Goal: Transaction & Acquisition: Book appointment/travel/reservation

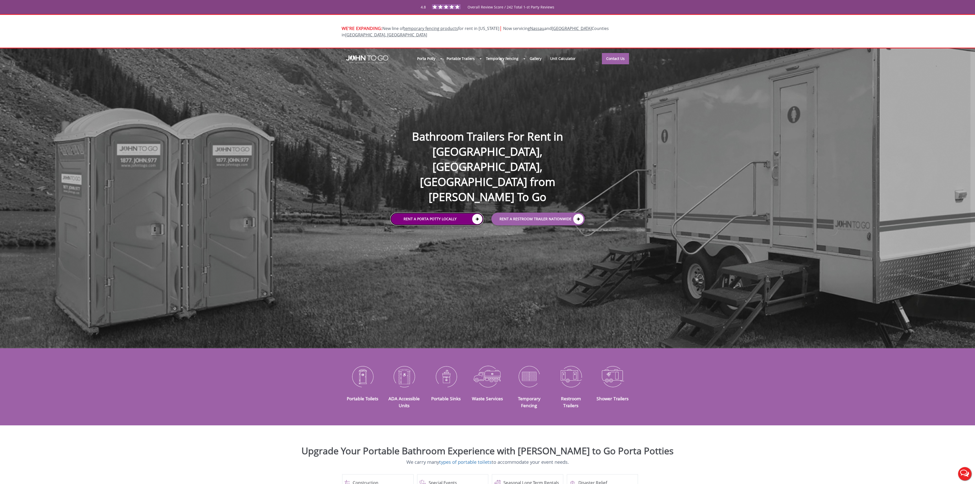
click at [448, 212] on link "Rent a Porta Potty Locally" at bounding box center [436, 218] width 93 height 13
click at [428, 212] on link "Rent a Porta Potty Locally" at bounding box center [436, 218] width 93 height 13
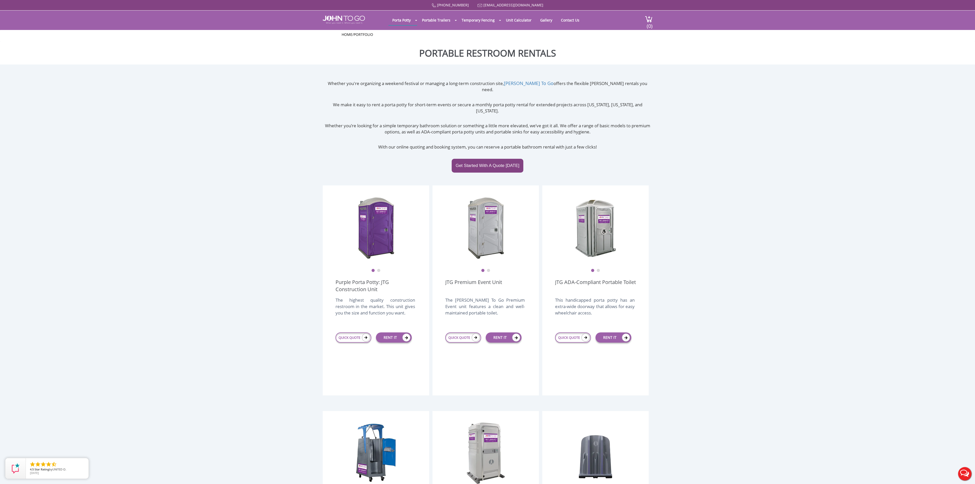
scroll to position [51, 0]
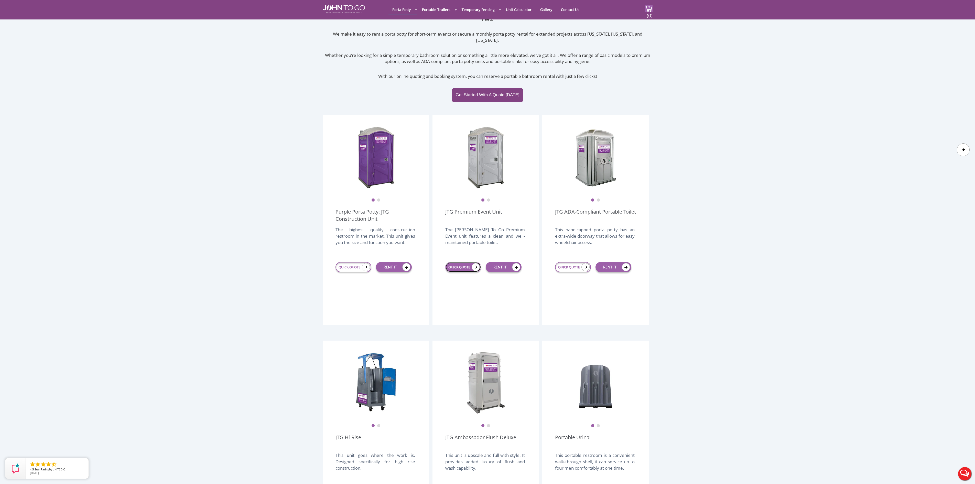
click at [458, 262] on link "QUICK QUOTE" at bounding box center [463, 267] width 36 height 10
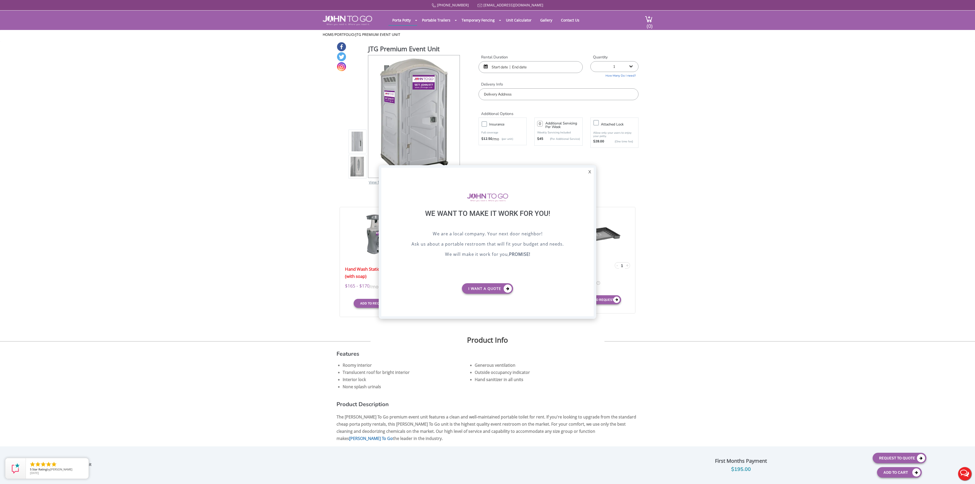
drag, startPoint x: 588, startPoint y: 170, endPoint x: 606, endPoint y: 89, distance: 83.4
click at [588, 169] on div "X" at bounding box center [590, 172] width 8 height 9
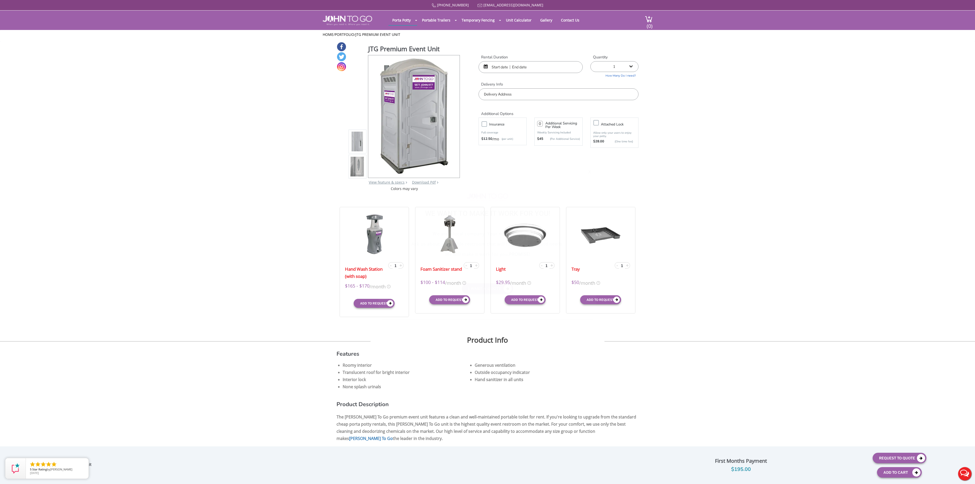
click at [614, 66] on select "1 2 (5% discount) 3 (8% discount) 4 (10% discount) 5 (12% discount) 6 (12% disc…" at bounding box center [614, 66] width 48 height 11
select select "25"
click at [590, 61] on select "1 2 (5% discount) 3 (8% discount) 4 (10% discount) 5 (12% discount) 6 (12% disc…" at bounding box center [614, 66] width 48 height 11
type input "0"
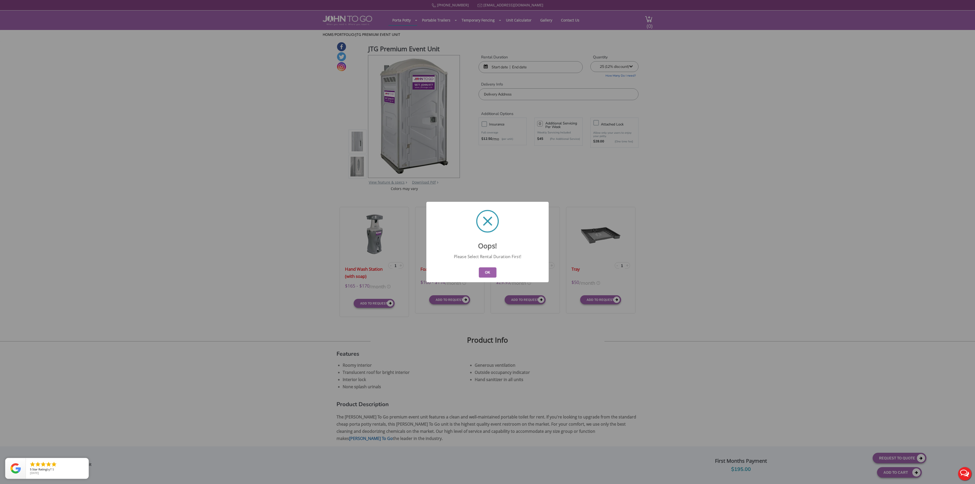
click at [490, 271] on button "OK" at bounding box center [488, 272] width 18 height 10
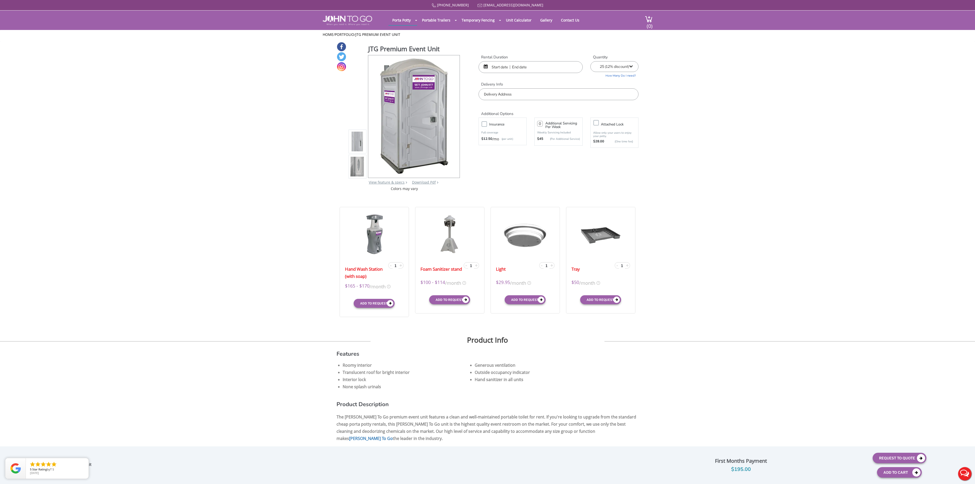
click at [500, 65] on input "text" at bounding box center [531, 67] width 104 height 12
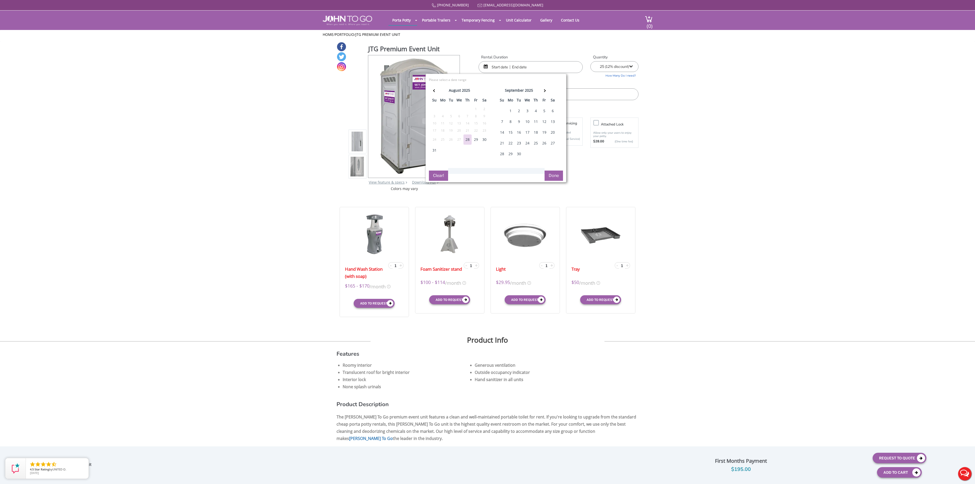
click at [546, 146] on div "26" at bounding box center [544, 143] width 8 height 10
click at [512, 157] on div "29" at bounding box center [510, 154] width 8 height 10
type input "09/26/2025 to 09/29/2025"
click at [555, 179] on button "Done" at bounding box center [554, 175] width 18 height 10
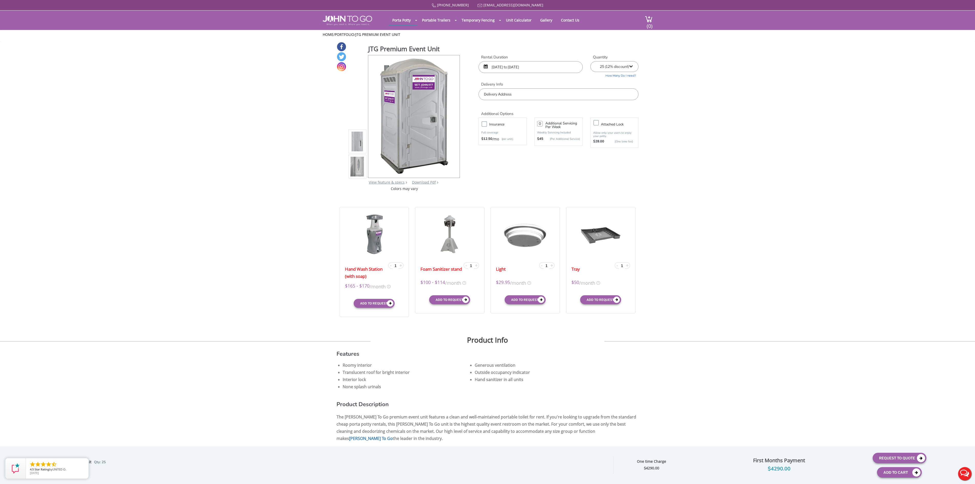
click at [532, 92] on input "text" at bounding box center [559, 94] width 160 height 12
type input "Manhattan, New York, NY, USA"
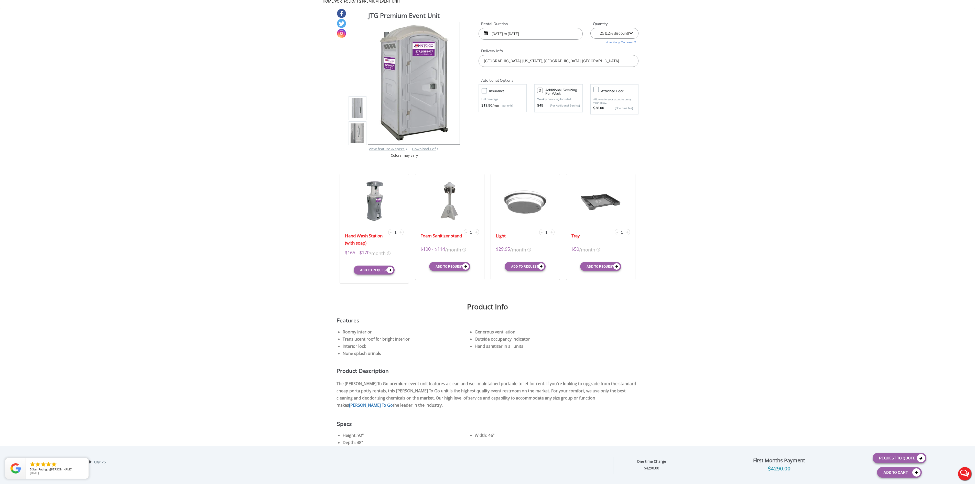
scroll to position [51, 0]
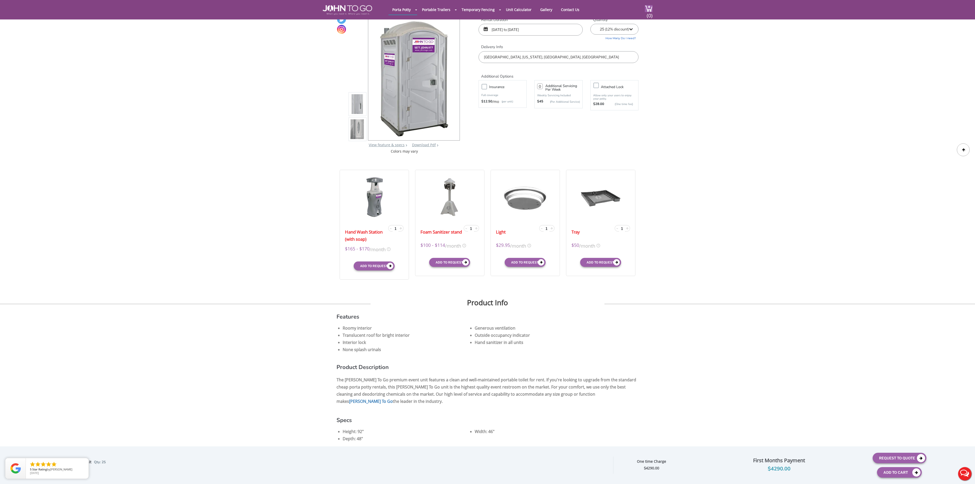
scroll to position [0, 0]
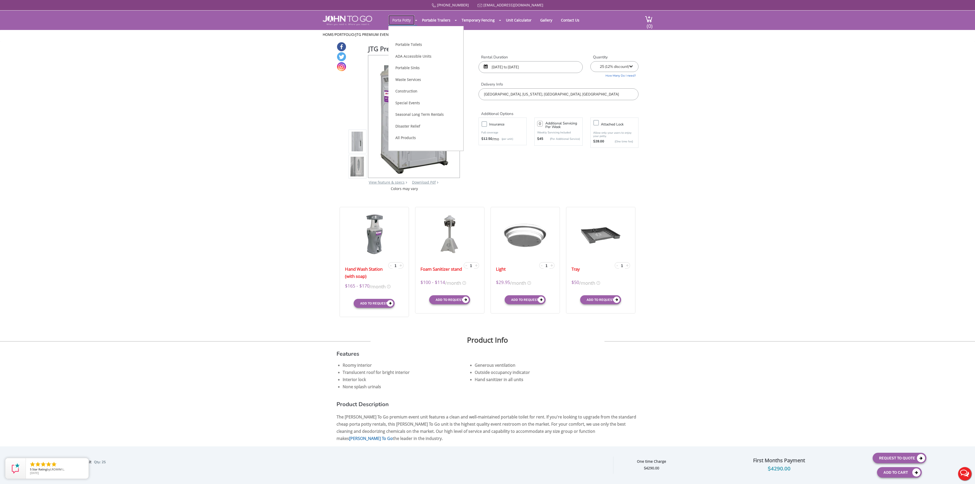
click at [403, 19] on link "Porta Potty" at bounding box center [401, 20] width 26 height 10
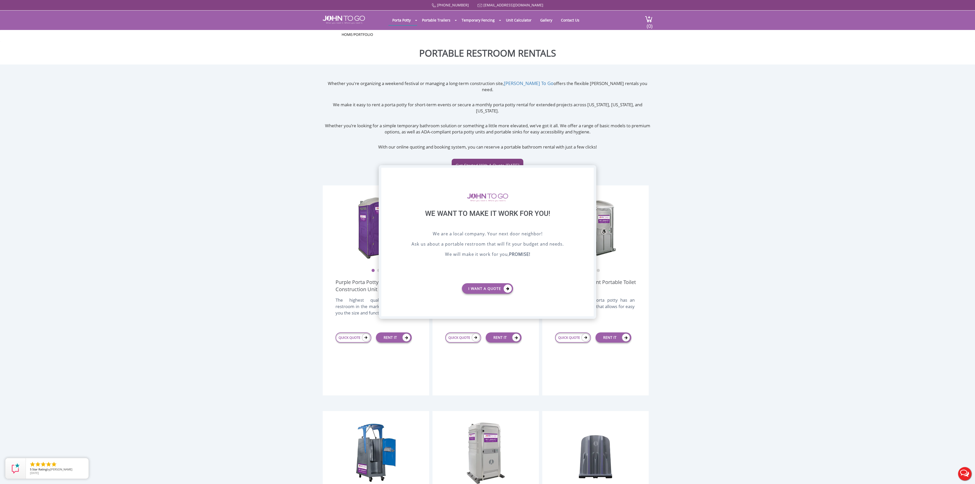
click at [589, 168] on div "X" at bounding box center [590, 172] width 8 height 9
